Goal: Complete application form: Complete application form

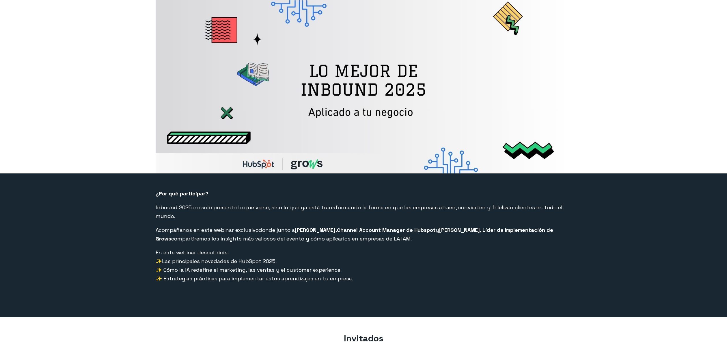
select select "CO"
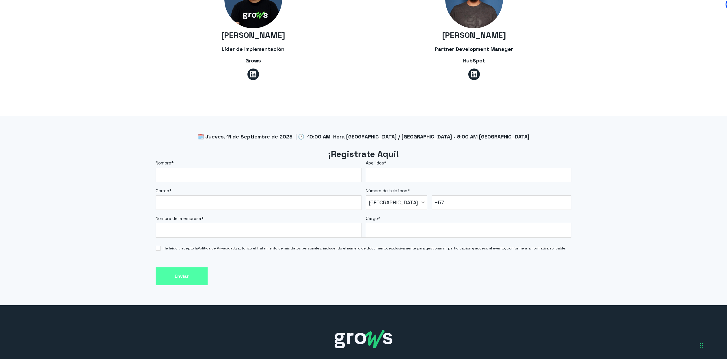
scroll to position [404, 0]
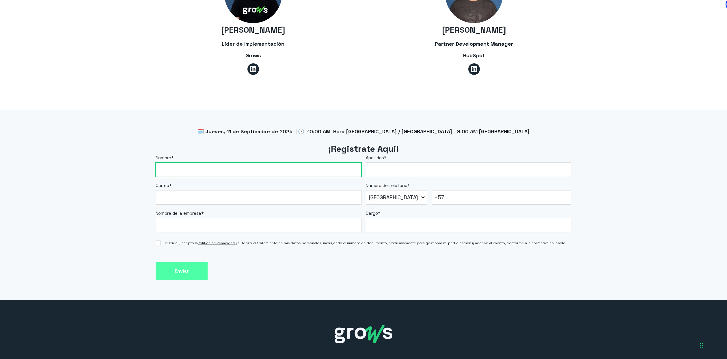
click at [207, 162] on input "Nombre *" at bounding box center [259, 169] width 206 height 14
type input "[PERSON_NAME]"
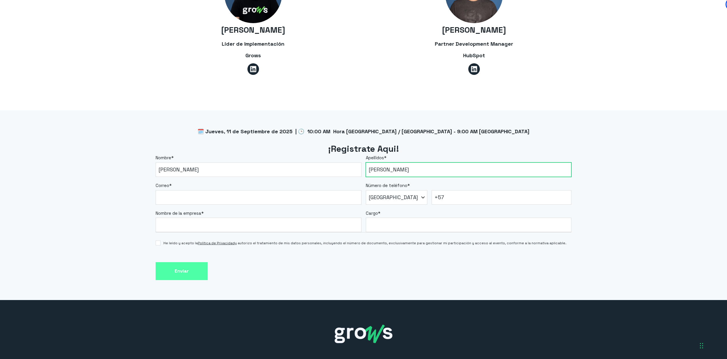
type input "[PERSON_NAME]"
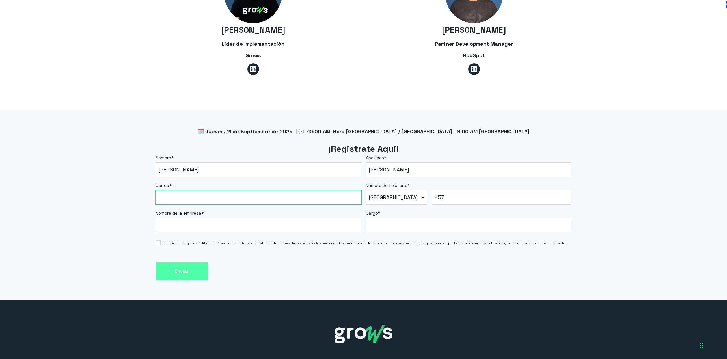
click at [191, 190] on input "Correo *" at bounding box center [259, 197] width 206 height 14
paste input "[PERSON_NAME][EMAIL_ADDRESS][PERSON_NAME][DOMAIN_NAME]"
type input "[PERSON_NAME][EMAIL_ADDRESS][PERSON_NAME][DOMAIN_NAME]"
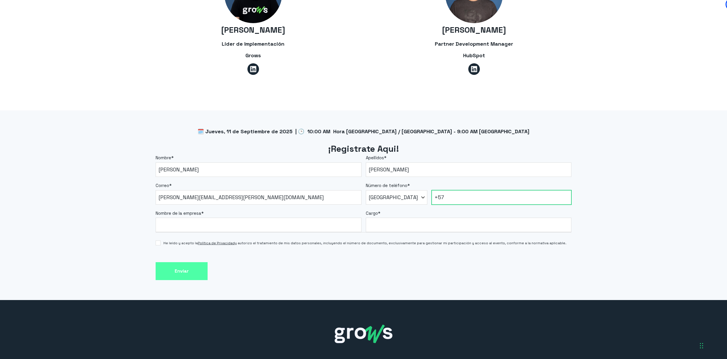
click at [450, 190] on input "+57" at bounding box center [502, 197] width 140 height 14
type input "[PHONE_NUMBER]"
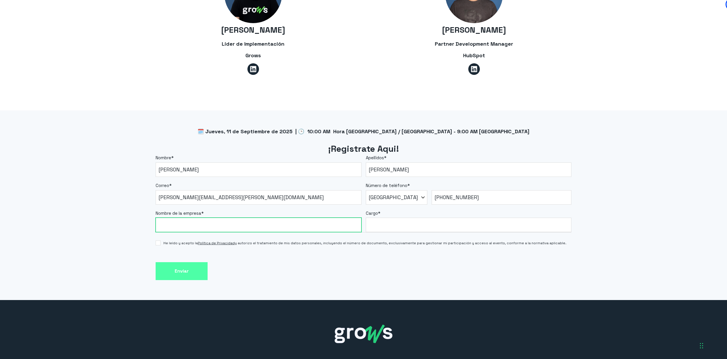
click at [286, 217] on input "Nombre de la empresa *" at bounding box center [259, 224] width 206 height 14
type input "Universidad Cooperativa de [GEOGRAPHIC_DATA]"
drag, startPoint x: 308, startPoint y: 263, endPoint x: 315, endPoint y: 261, distance: 6.8
click at [310, 262] on div "Enviar" at bounding box center [364, 271] width 416 height 18
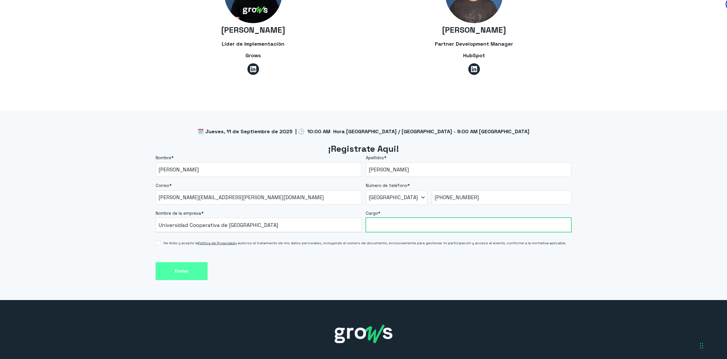
click at [388, 217] on input "Cargo *" at bounding box center [469, 224] width 206 height 14
type input "Especialista de Mercadeo"
click at [158, 240] on input "He leído y acepto la Política de Privacidad y autorizo el tratamiento de mis da…" at bounding box center [158, 242] width 5 height 5
checkbox input "true"
click at [297, 262] on div "Enviar" at bounding box center [364, 271] width 416 height 18
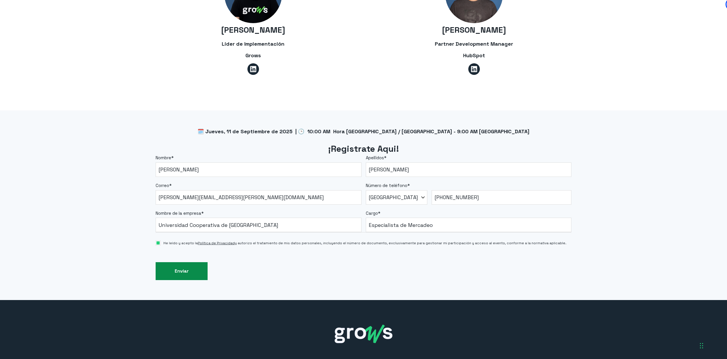
click at [182, 266] on input "Enviar" at bounding box center [182, 271] width 52 height 18
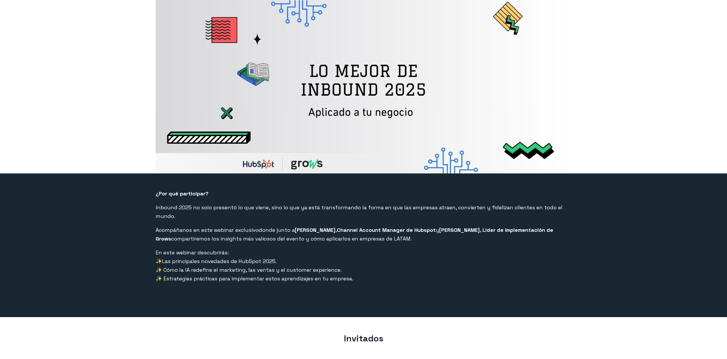
select select "CO"
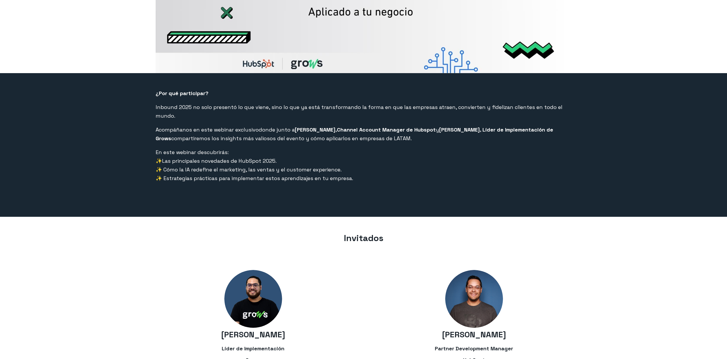
select select "CO"
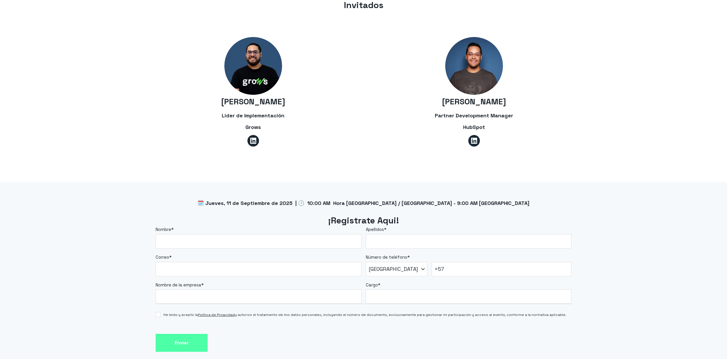
scroll to position [404, 0]
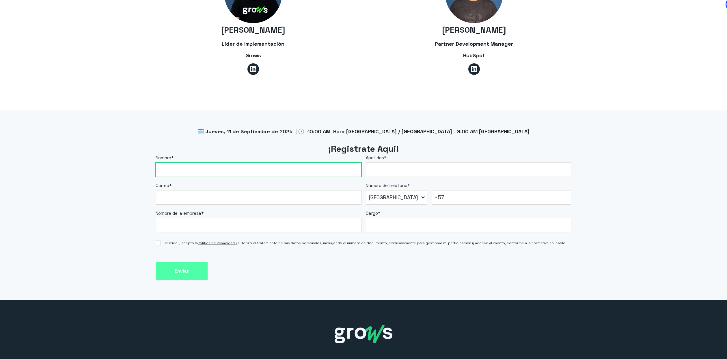
click at [340, 162] on input "Nombre *" at bounding box center [259, 169] width 206 height 14
type input "[PERSON_NAME]"
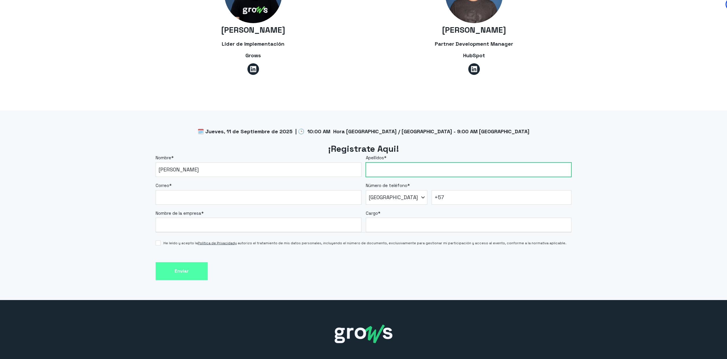
click at [454, 162] on input "Apellidos *" at bounding box center [469, 169] width 206 height 14
type input "[PERSON_NAME]"
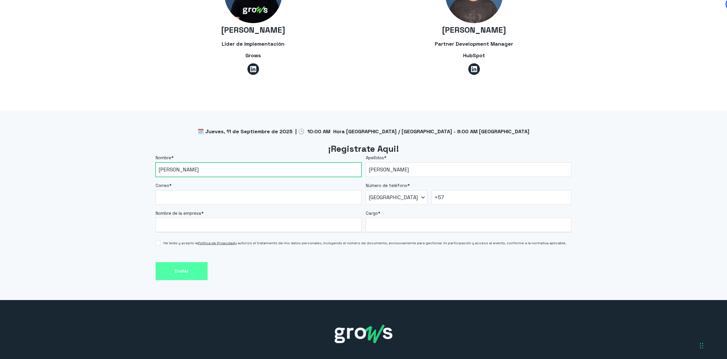
click at [205, 162] on input "[PERSON_NAME]" at bounding box center [259, 169] width 206 height 14
type input "[PERSON_NAME]"
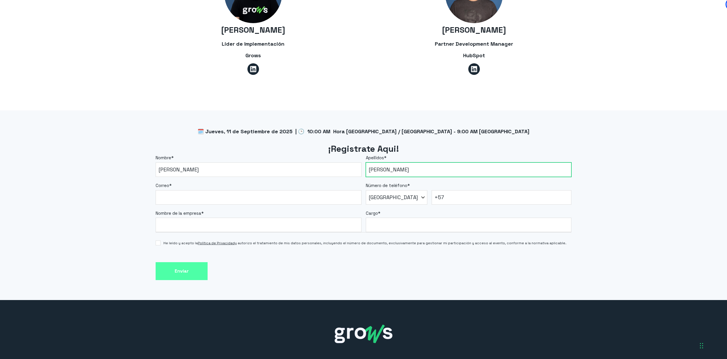
click at [404, 164] on input "[PERSON_NAME]" at bounding box center [469, 169] width 206 height 14
type input "[PERSON_NAME]"
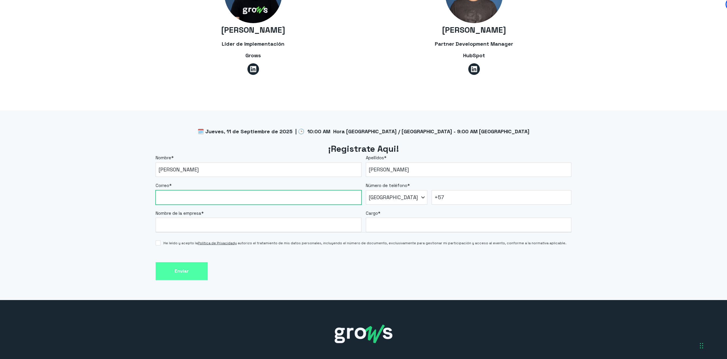
click at [248, 193] on input "Correo *" at bounding box center [259, 197] width 206 height 14
type input "[PERSON_NAME][EMAIL_ADDRESS][PERSON_NAME][DOMAIN_NAME]"
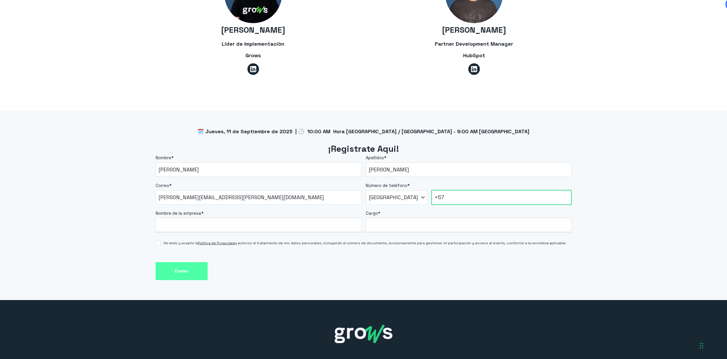
click at [456, 191] on input "+57" at bounding box center [502, 197] width 140 height 14
type input "[PHONE_NUMBER]"
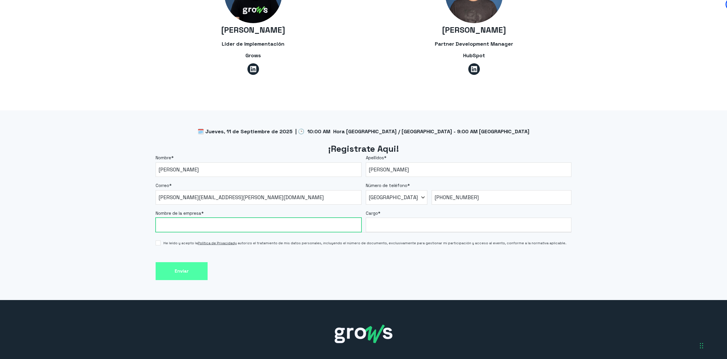
click at [210, 217] on input "Nombre de la empresa *" at bounding box center [259, 224] width 206 height 14
type input "Universidad Cooperativa de [GEOGRAPHIC_DATA]"
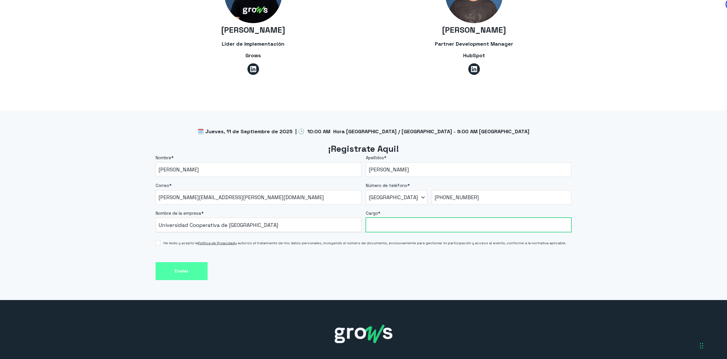
click at [376, 217] on input "Cargo *" at bounding box center [469, 224] width 206 height 14
type input "Especialista de Mercadeo"
click at [160, 240] on input "He leído y acepto la Política de Privacidad y autorizo el tratamiento de mis da…" at bounding box center [158, 242] width 5 height 5
checkbox input "true"
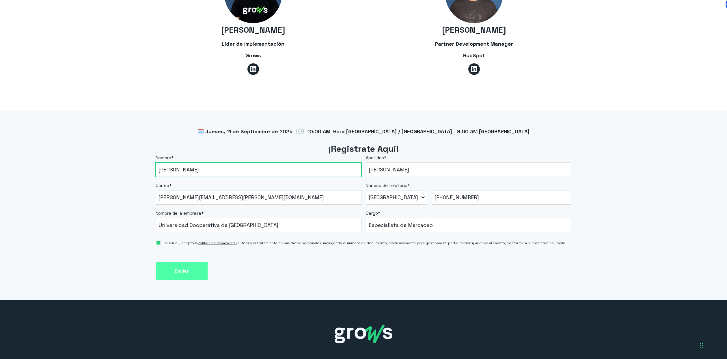
click at [158, 163] on input "[PERSON_NAME]" at bounding box center [259, 169] width 206 height 14
click at [175, 162] on input "[PERSON_NAME]" at bounding box center [259, 169] width 206 height 14
type input "[PERSON_NAME]"
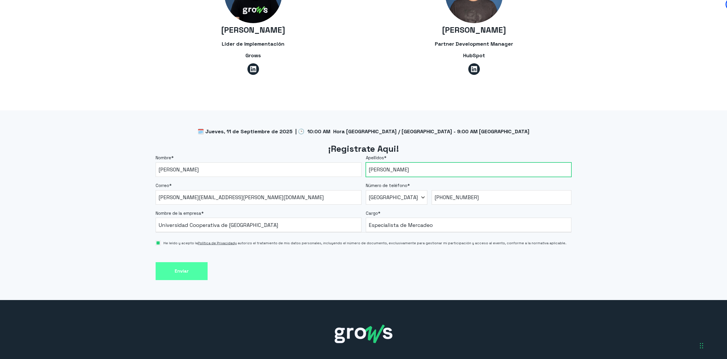
click at [396, 162] on input "[PERSON_NAME]" at bounding box center [469, 169] width 206 height 14
type input "[PERSON_NAME]"
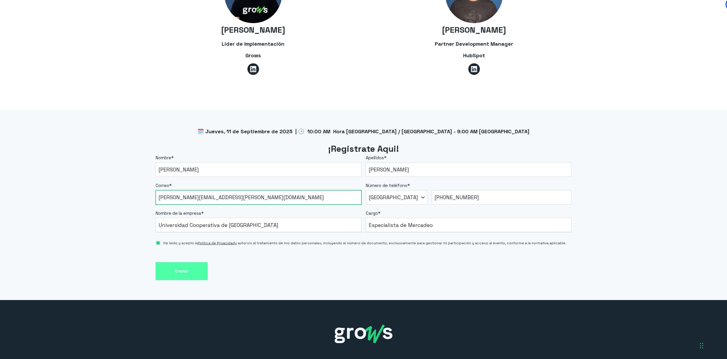
click at [282, 190] on input "[PERSON_NAME][EMAIL_ADDRESS][PERSON_NAME][DOMAIN_NAME]" at bounding box center [259, 197] width 206 height 14
type input "[PERSON_NAME][EMAIL_ADDRESS][PERSON_NAME][DOMAIN_NAME]"
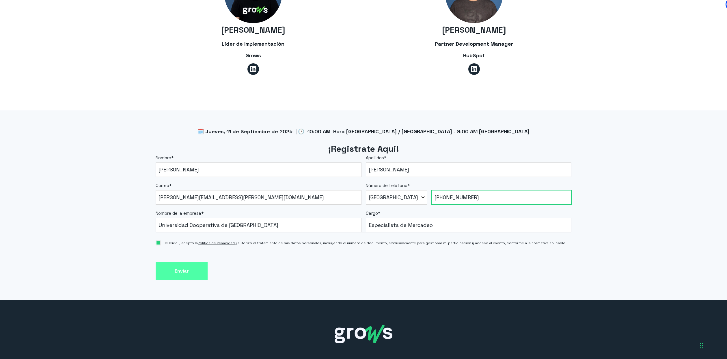
click at [485, 191] on input "[PHONE_NUMBER]" at bounding box center [502, 197] width 140 height 14
type input "[PHONE_NUMBER]"
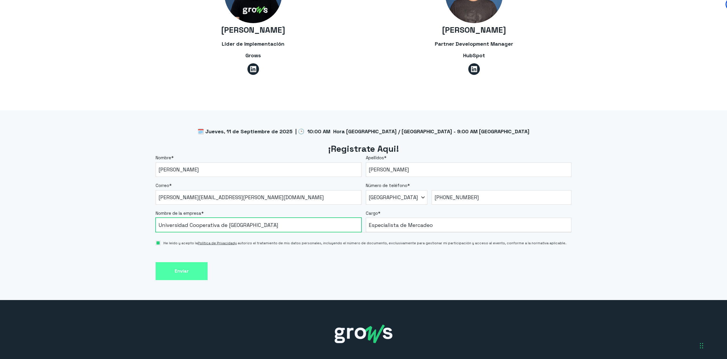
click at [327, 217] on input "Universidad Cooperativa de [GEOGRAPHIC_DATA]" at bounding box center [259, 224] width 206 height 14
type input "Universidad Cooperativa de [GEOGRAPHIC_DATA]"
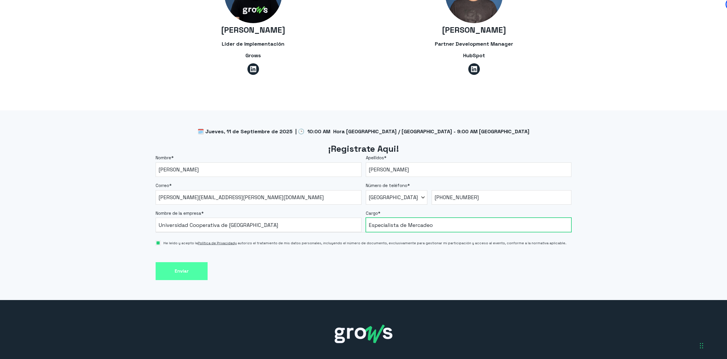
click at [439, 219] on input "Especialista de Mercadeo" at bounding box center [469, 224] width 206 height 14
type input "Especialista de Mercadeo"
click at [691, 222] on div "🗓️ Jueves, 11 de Septiembre de 2025 | 🕒 10:00 AM Hora Colombia / Perú - 9:00 AM…" at bounding box center [363, 204] width 727 height 189
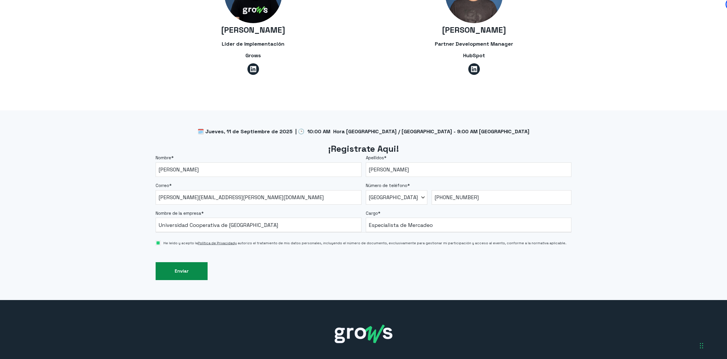
click at [192, 262] on input "Enviar" at bounding box center [182, 271] width 52 height 18
